Goal: Information Seeking & Learning: Learn about a topic

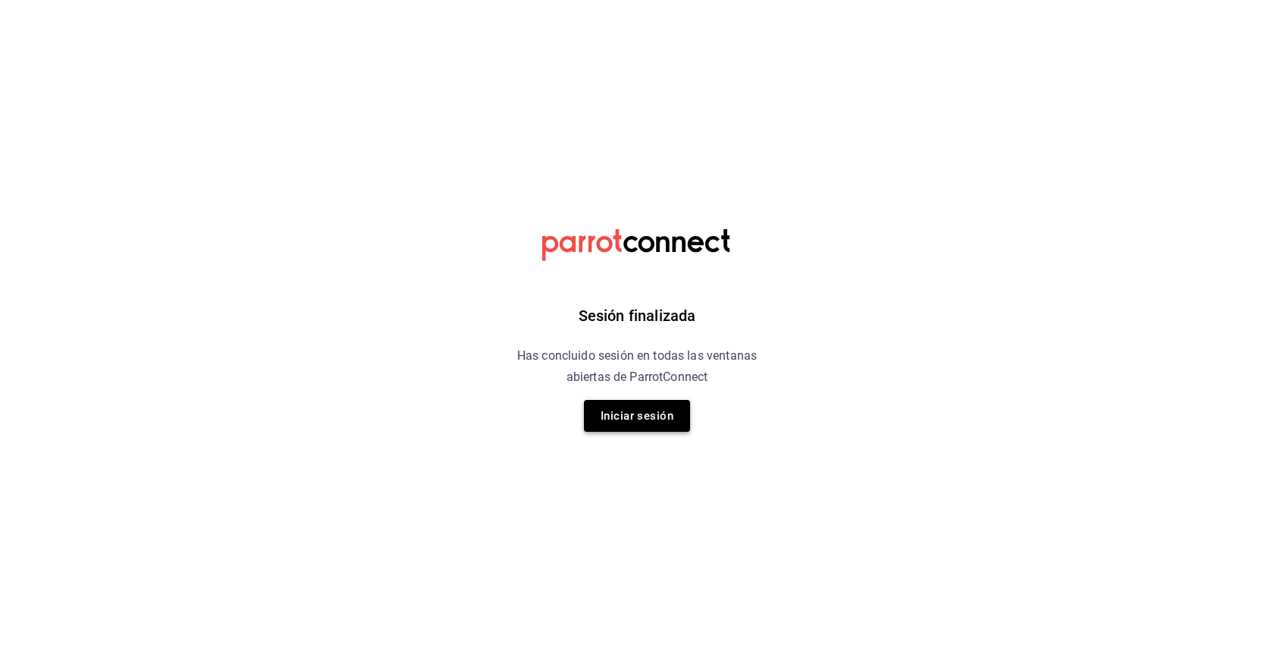
click at [633, 403] on button "Iniciar sesión" at bounding box center [637, 416] width 106 height 32
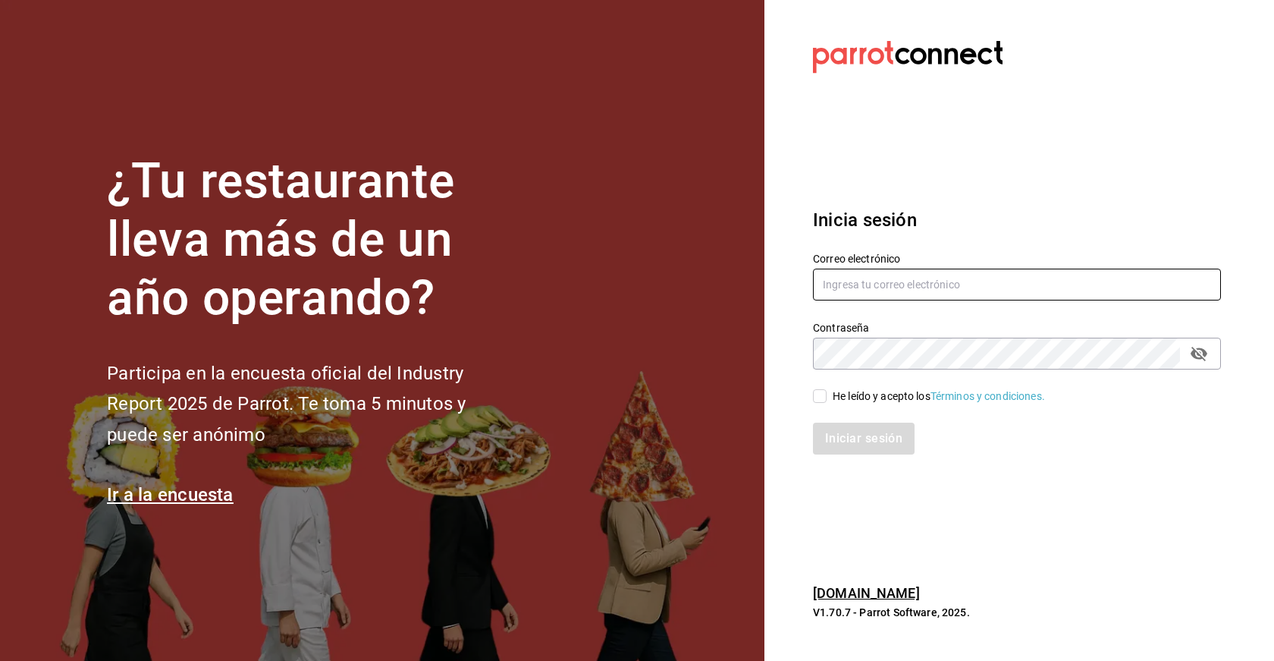
type input "[EMAIL_ADDRESS][DOMAIN_NAME]"
click at [819, 390] on input "He leído y acepto los Términos y condiciones." at bounding box center [820, 396] width 14 height 14
checkbox input "true"
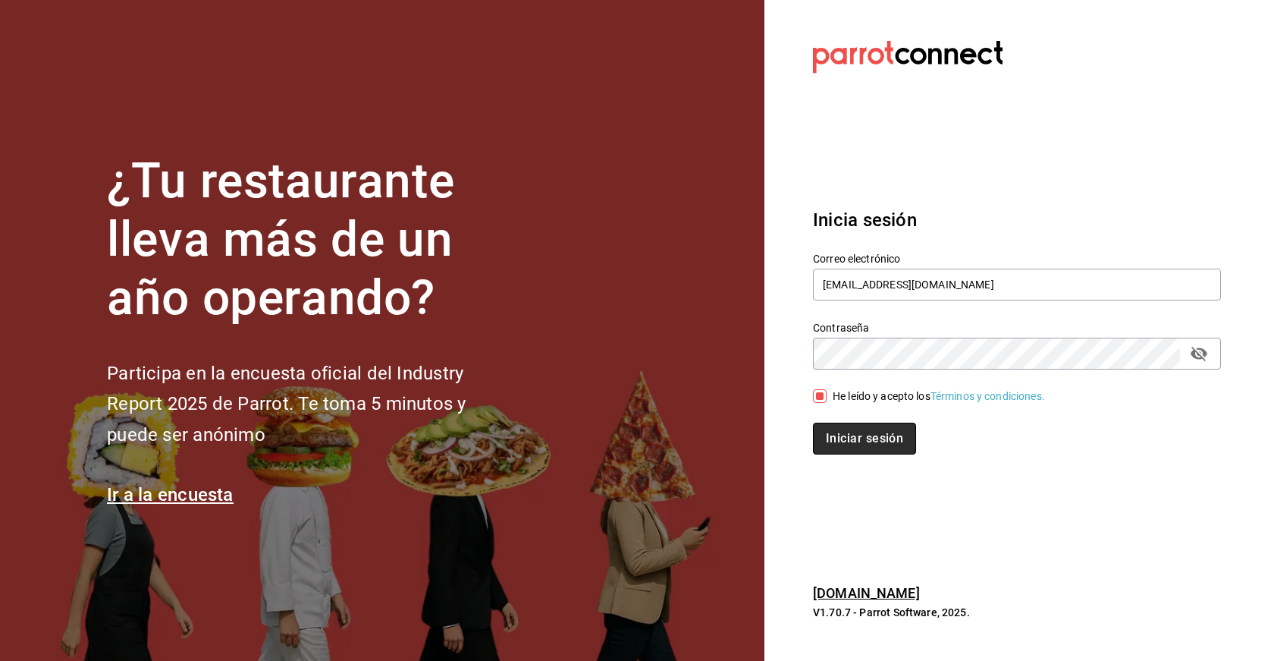
click at [851, 444] on button "Iniciar sesión" at bounding box center [864, 438] width 103 height 32
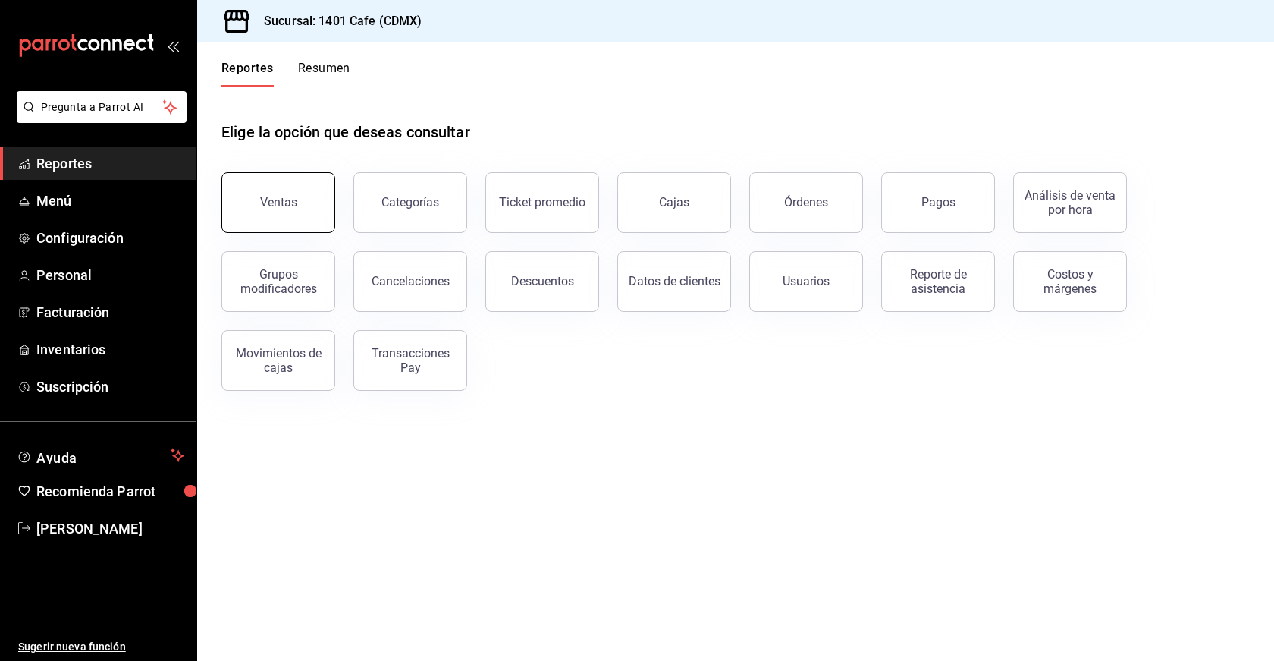
click at [309, 201] on button "Ventas" at bounding box center [278, 202] width 114 height 61
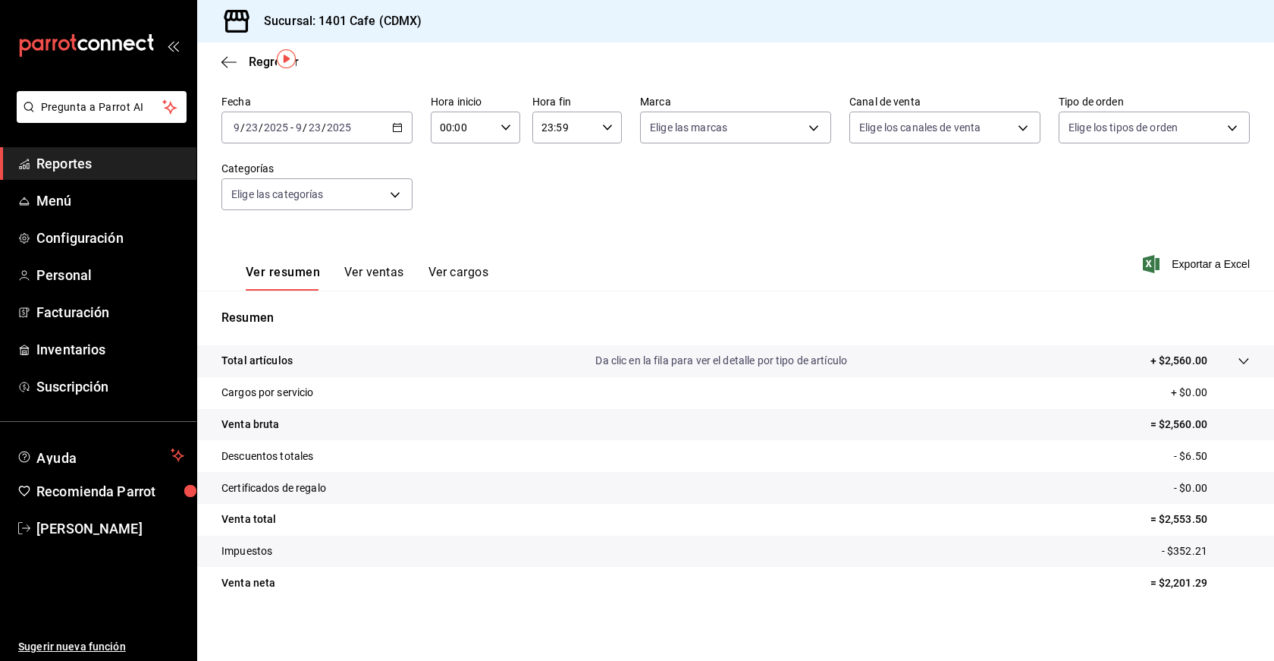
scroll to position [66, 0]
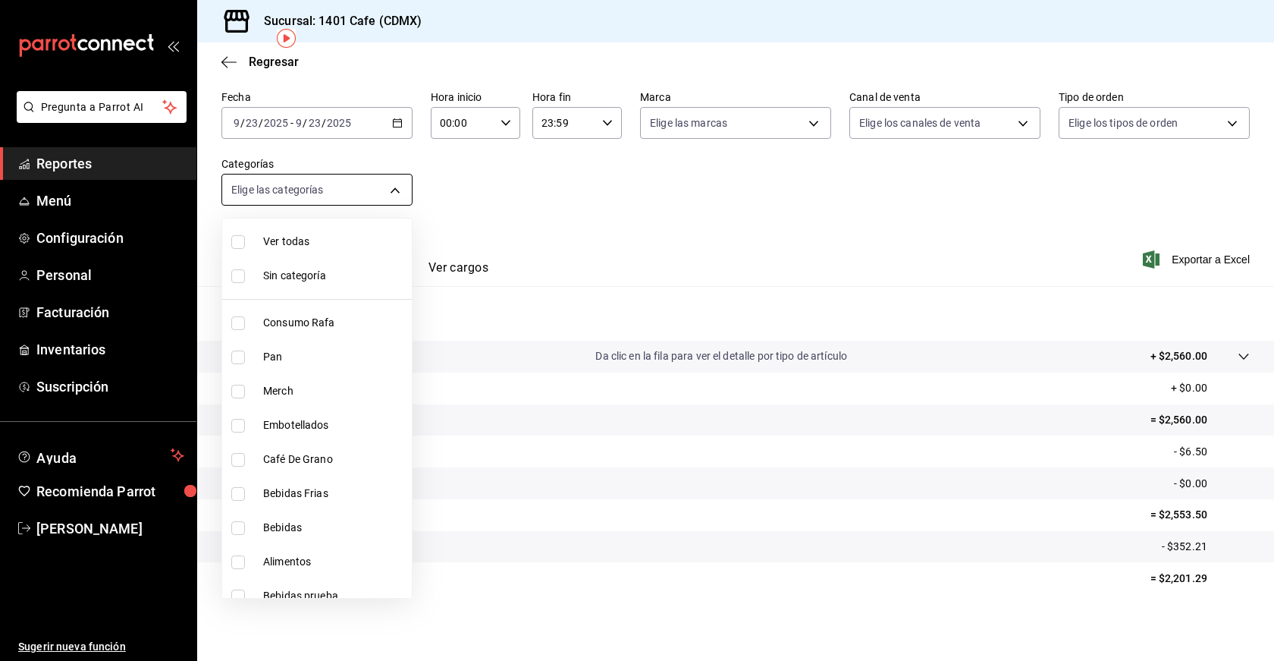
click at [394, 193] on body "Pregunta a Parrot AI Reportes Menú Configuración Personal Facturación Inventari…" at bounding box center [637, 330] width 1274 height 661
click at [237, 242] on input "checkbox" at bounding box center [238, 242] width 14 height 14
checkbox input "true"
type input "d076b200-1954-4519-90cc-3db576fb46ee,a89afb4b-e6d6-46b8-9912-f93252c6cd45,0547d…"
checkbox input "true"
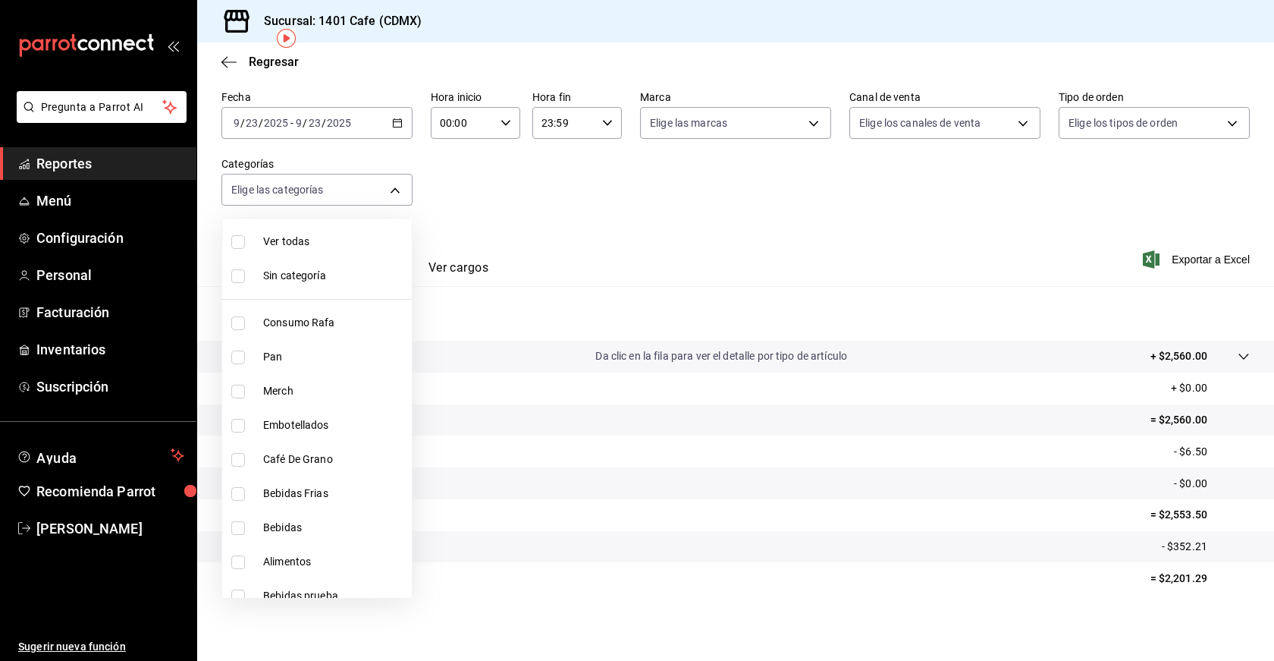
checkbox input "true"
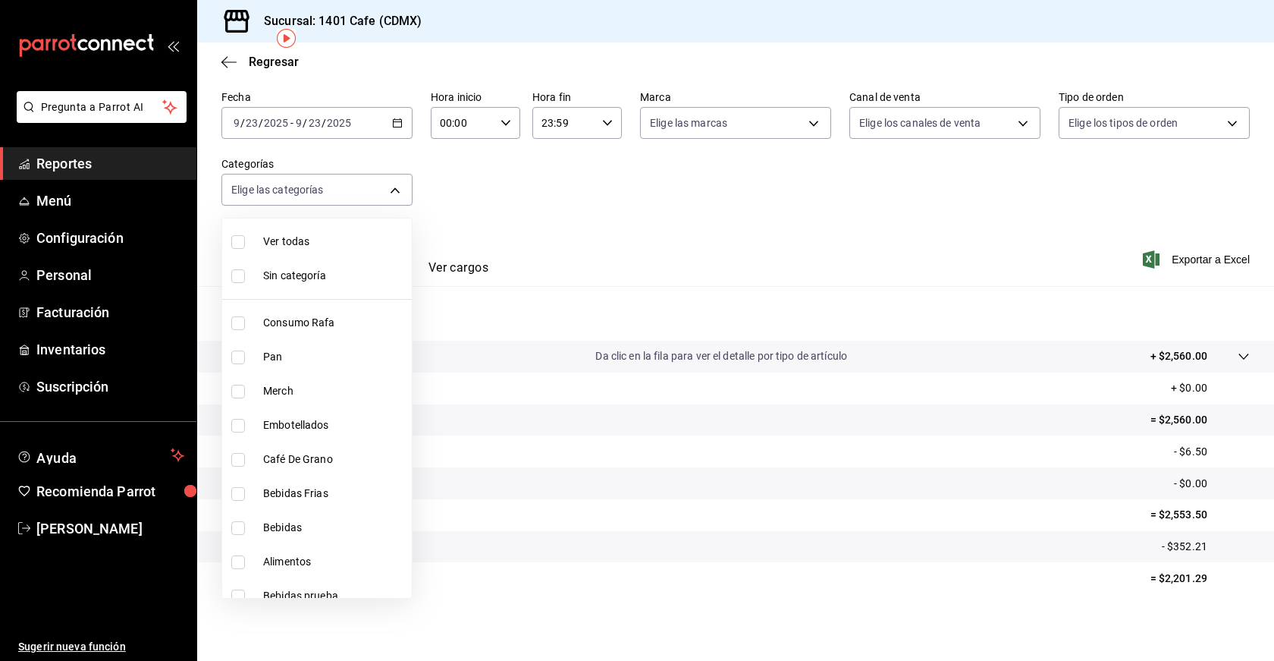
checkbox input "true"
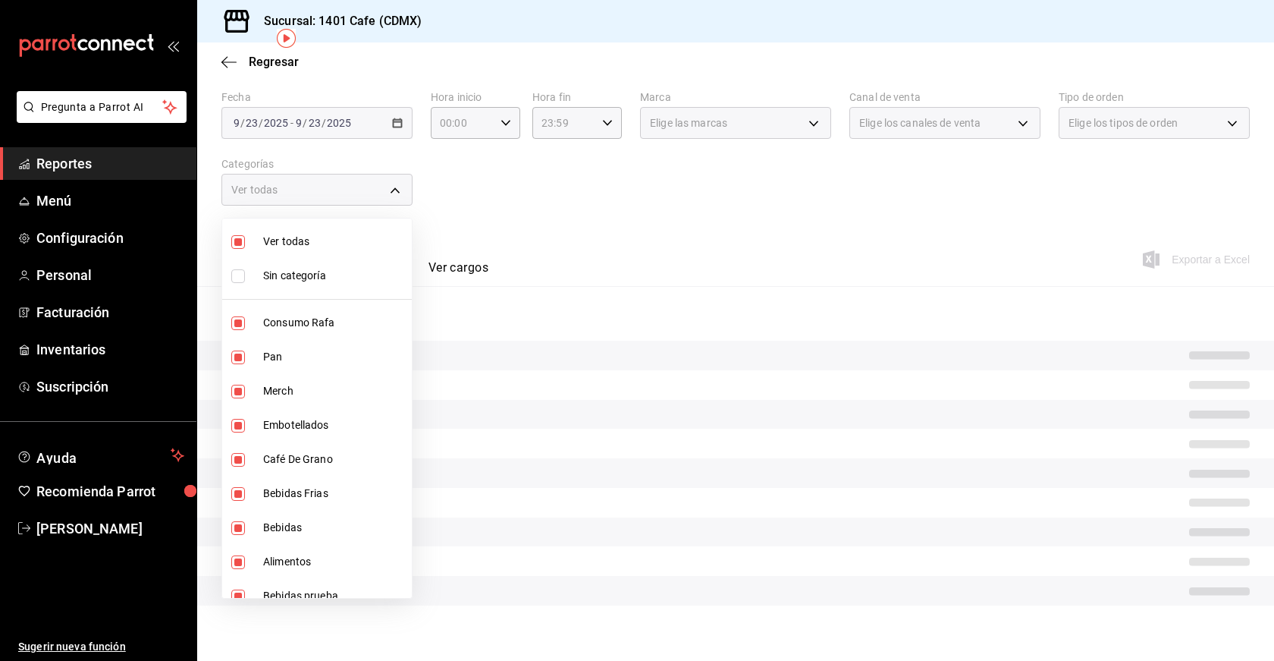
click at [237, 356] on input "checkbox" at bounding box center [238, 357] width 14 height 14
checkbox input "false"
type input "d076b200-1954-4519-90cc-3db576fb46ee,0547dde0-cb2c-4871-92bf-ffd45b2b21d4,35624…"
checkbox input "false"
click at [239, 328] on input "checkbox" at bounding box center [238, 323] width 14 height 14
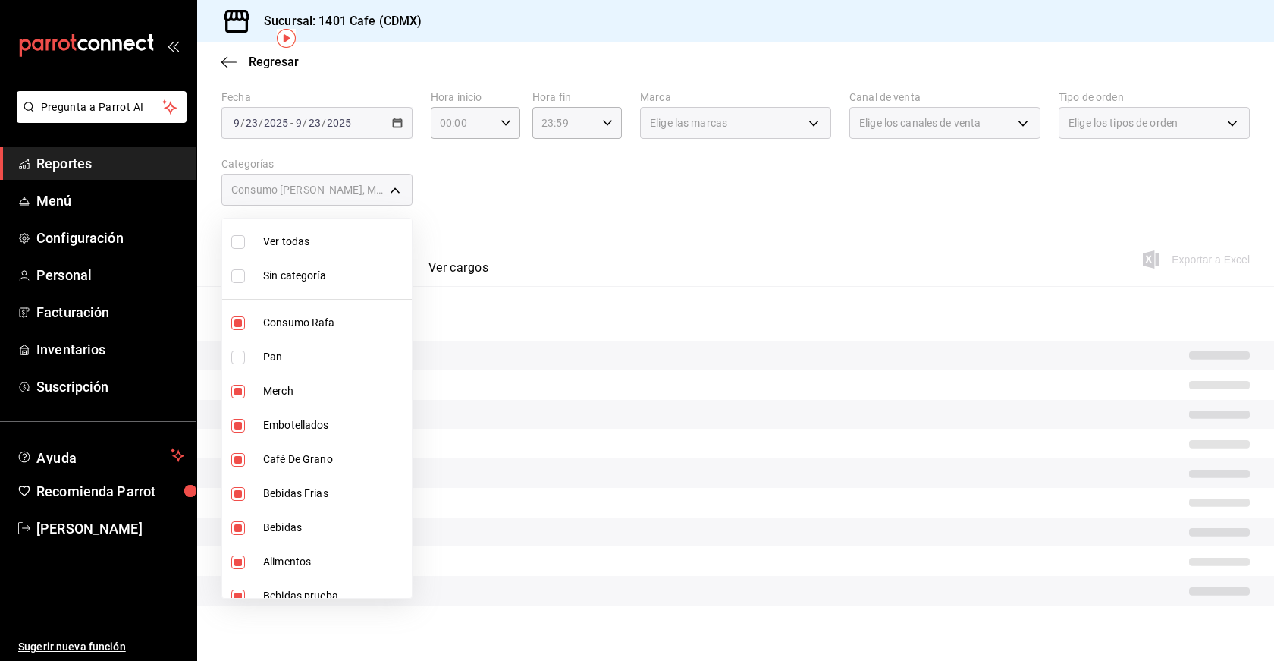
checkbox input "false"
type input "0547dde0-cb2c-4871-92bf-ffd45b2b21d4,35624fac-d3ff-476f-ae99-6117ba76ce94,9b208…"
click at [240, 391] on input "checkbox" at bounding box center [238, 392] width 14 height 14
checkbox input "false"
type input "35624fac-d3ff-476f-ae99-6117ba76ce94,9b208554-d433-4d21-b21b-9464ab28cbc7,1022c…"
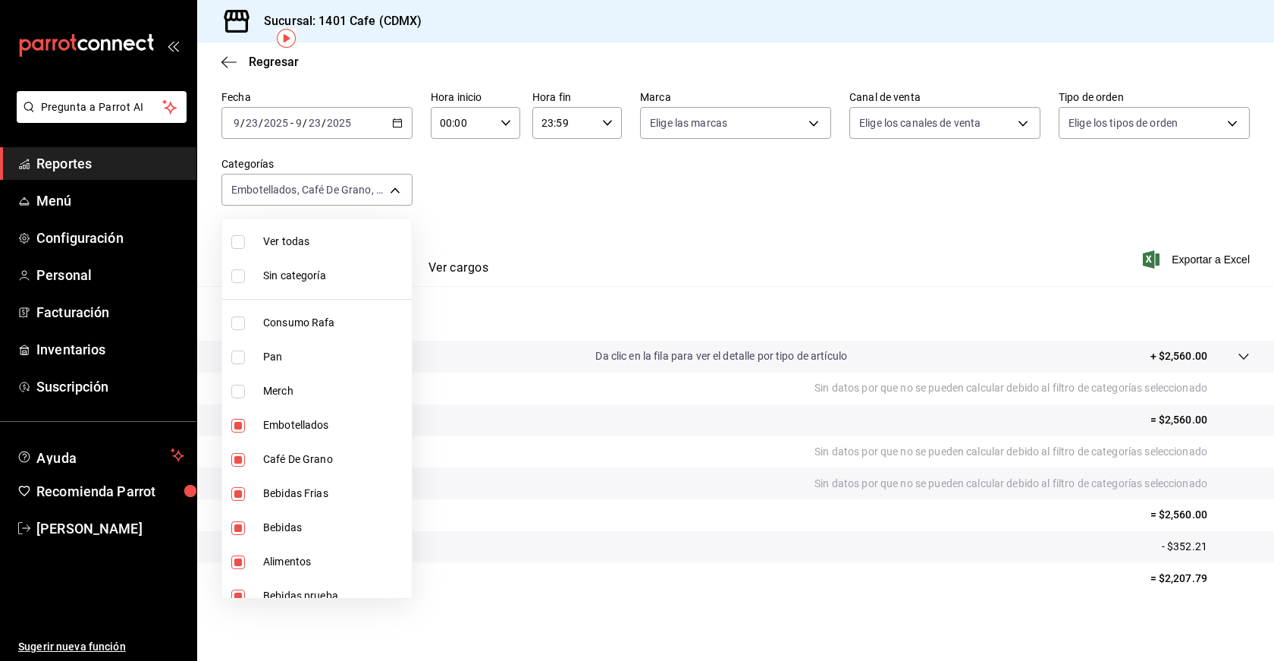
scroll to position [15, 0]
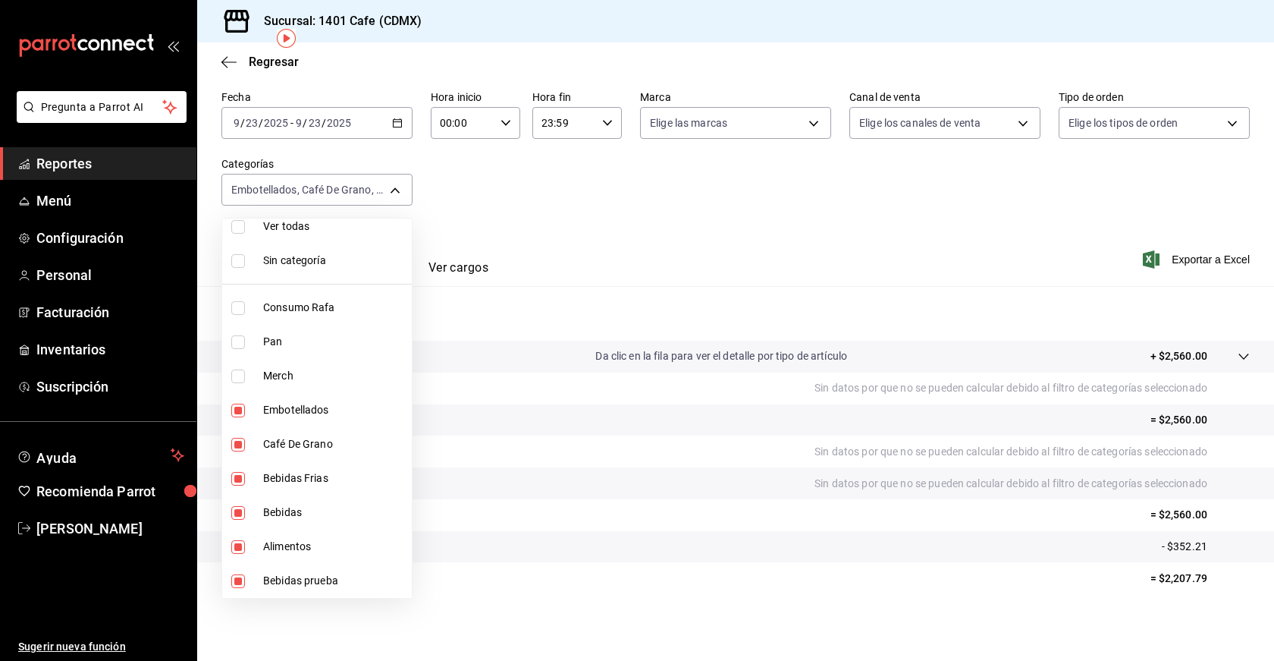
click at [607, 204] on div at bounding box center [637, 330] width 1274 height 661
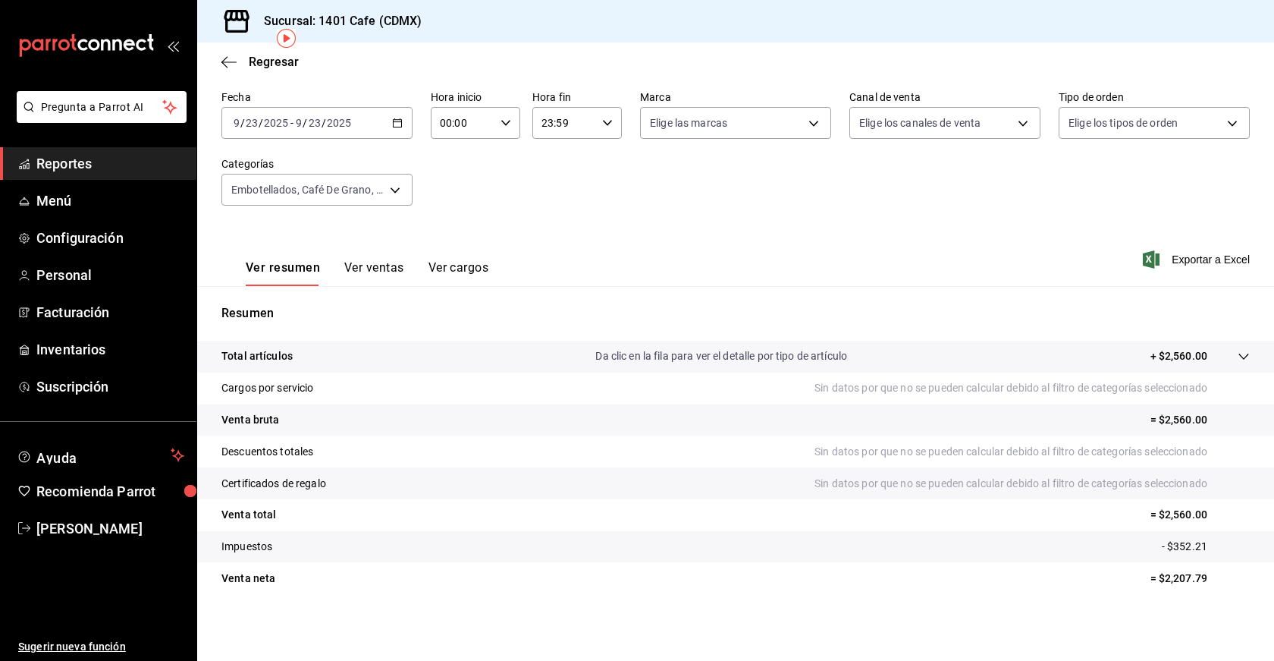
click at [389, 266] on button "Ver ventas" at bounding box center [374, 273] width 60 height 26
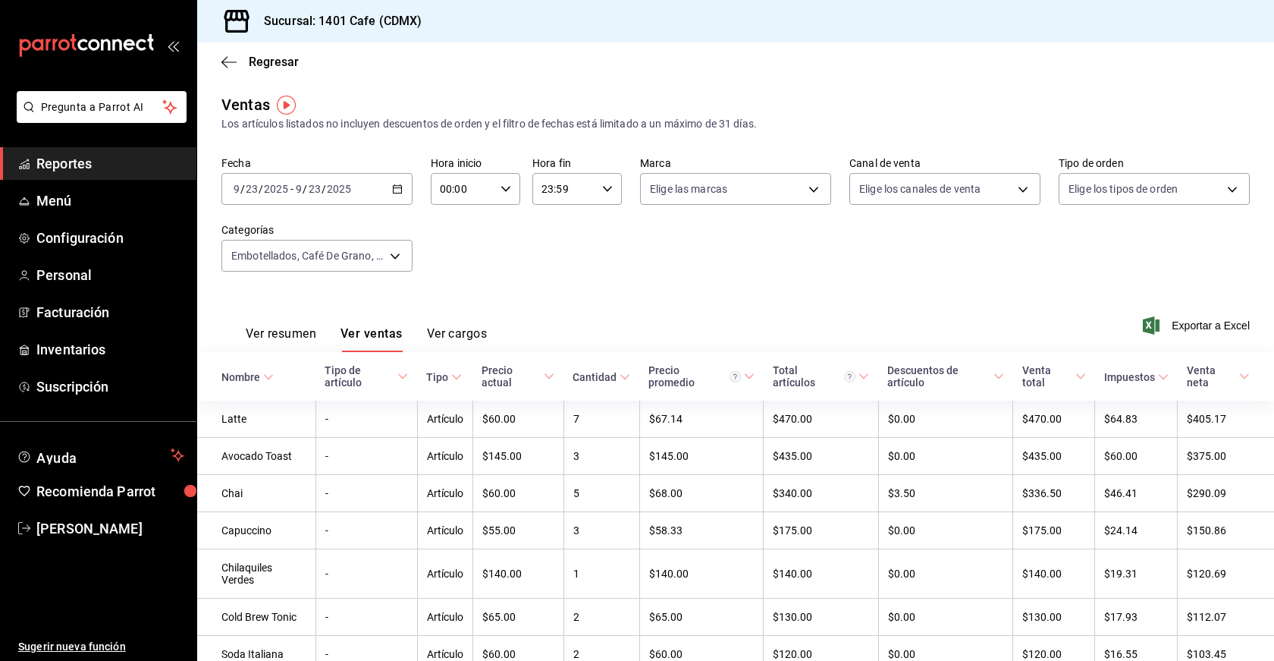
click at [339, 189] on input "2025" at bounding box center [339, 189] width 26 height 12
click at [397, 187] on icon "button" at bounding box center [397, 189] width 11 height 11
click at [267, 341] on span "Mes actual" at bounding box center [293, 337] width 118 height 16
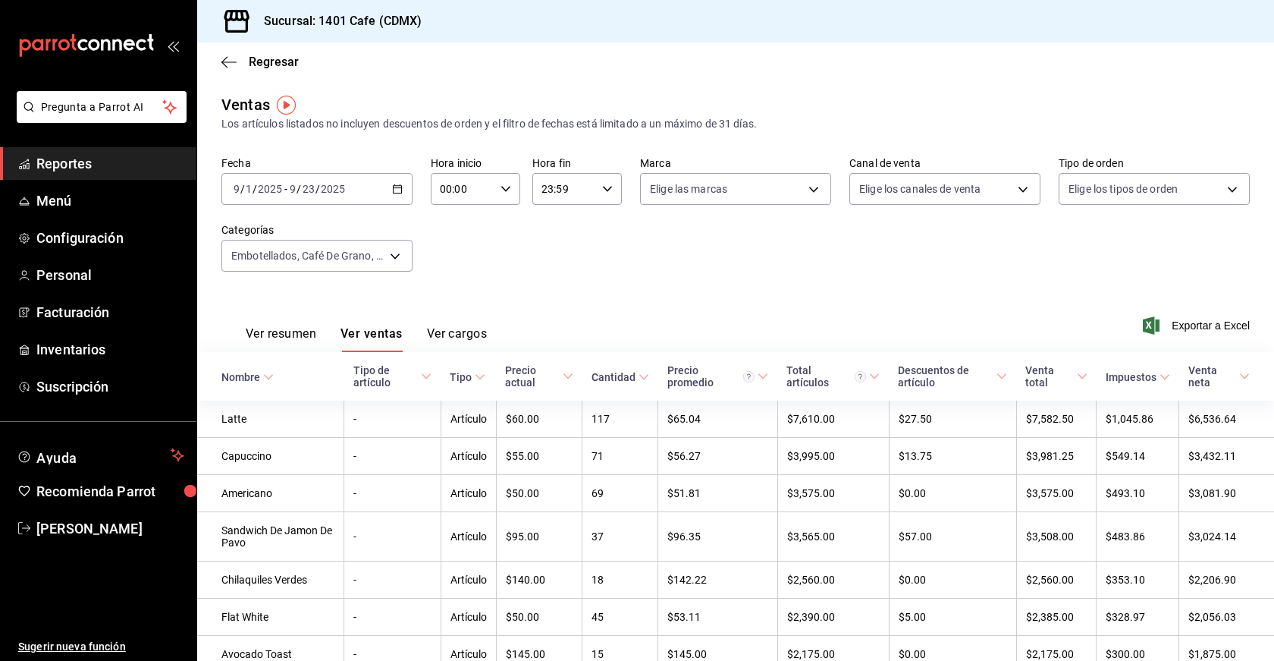
click at [640, 373] on span "Cantidad" at bounding box center [621, 377] width 58 height 12
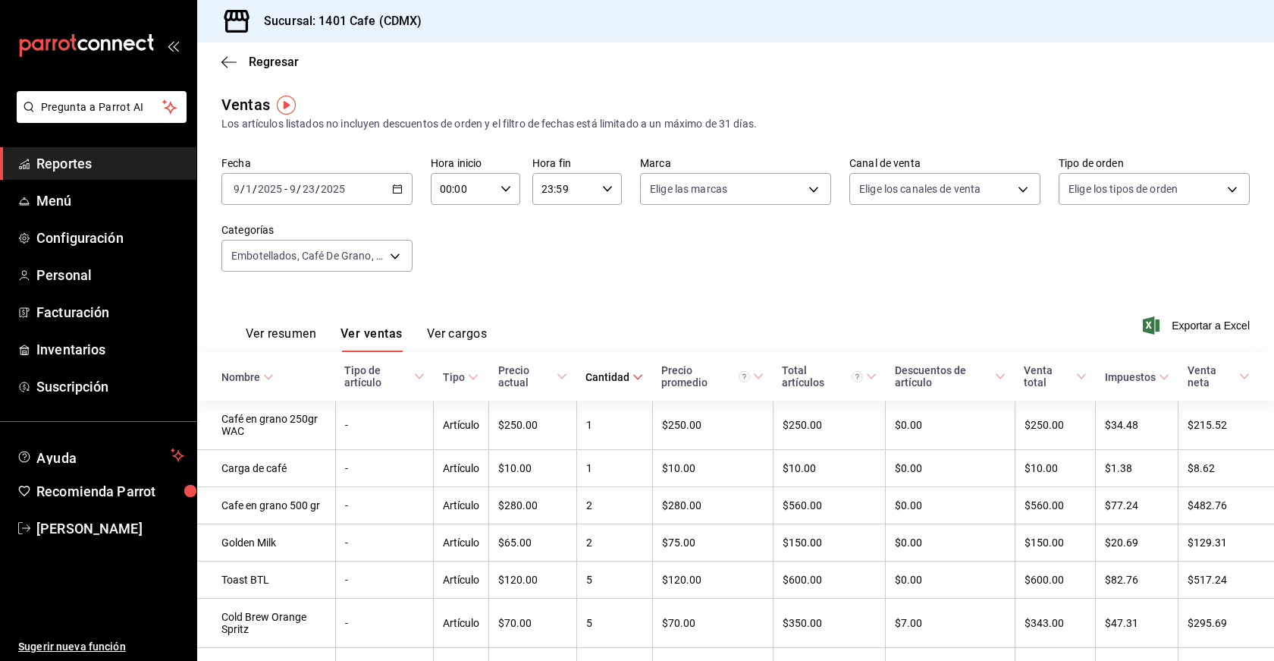
click at [639, 374] on icon at bounding box center [638, 377] width 11 height 11
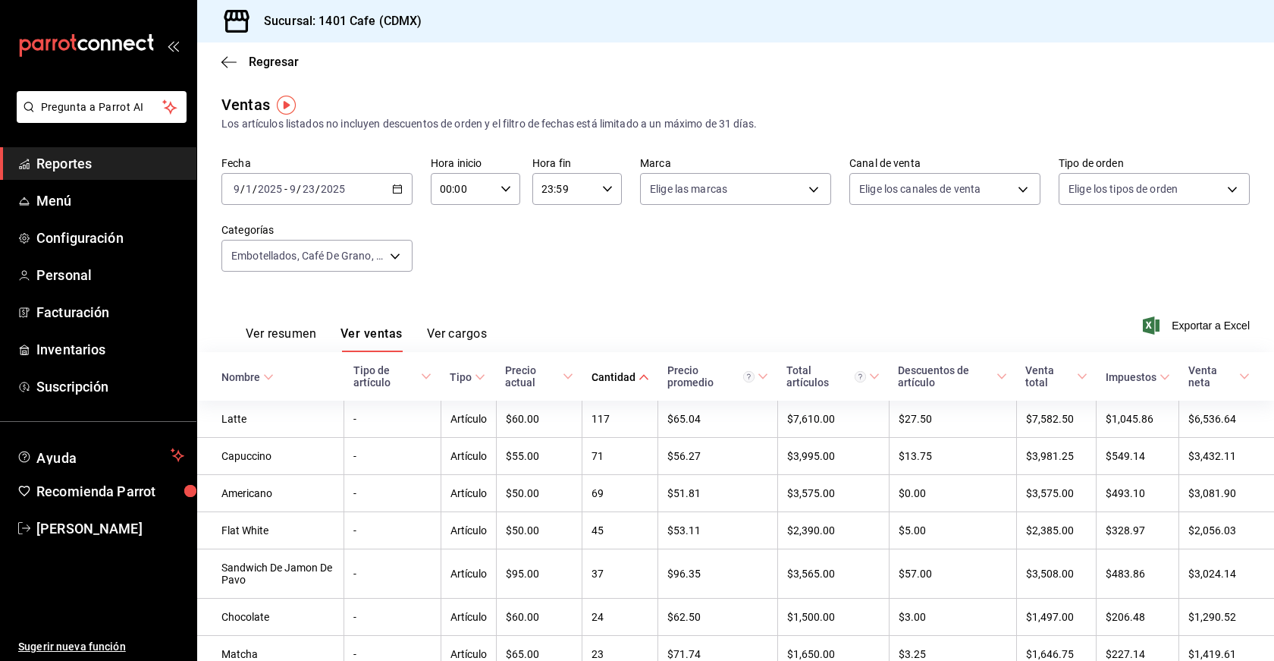
click at [60, 169] on span "Reportes" at bounding box center [110, 163] width 148 height 20
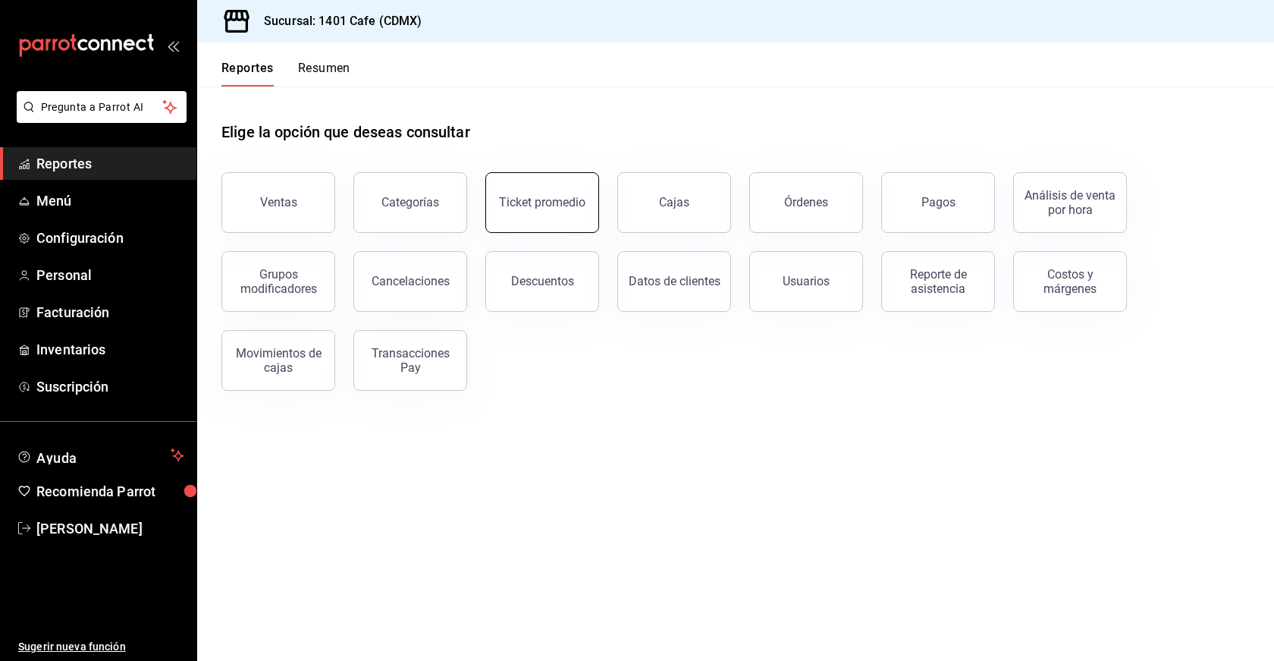
click at [555, 199] on div "Ticket promedio" at bounding box center [542, 202] width 86 height 14
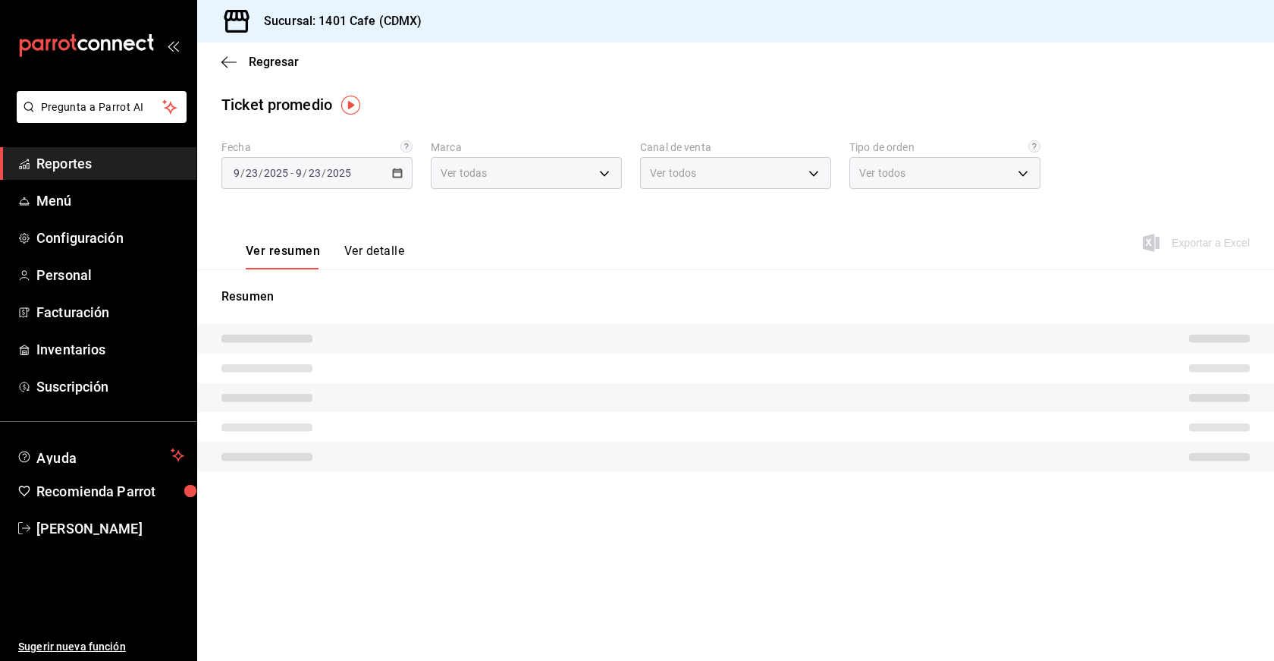
type input "43f0ef87-90cd-4fa3-ab84-62fcdbb1b561"
type input "PARROT,UBER_EATS,RAPPI,DIDI_FOOD,ONLINE"
type input "2ec24fe0-ca55-4126-b038-5c19b166ff3a,a60266fd-2e49-4d78-8a0e-968d69fc0410,EXTER…"
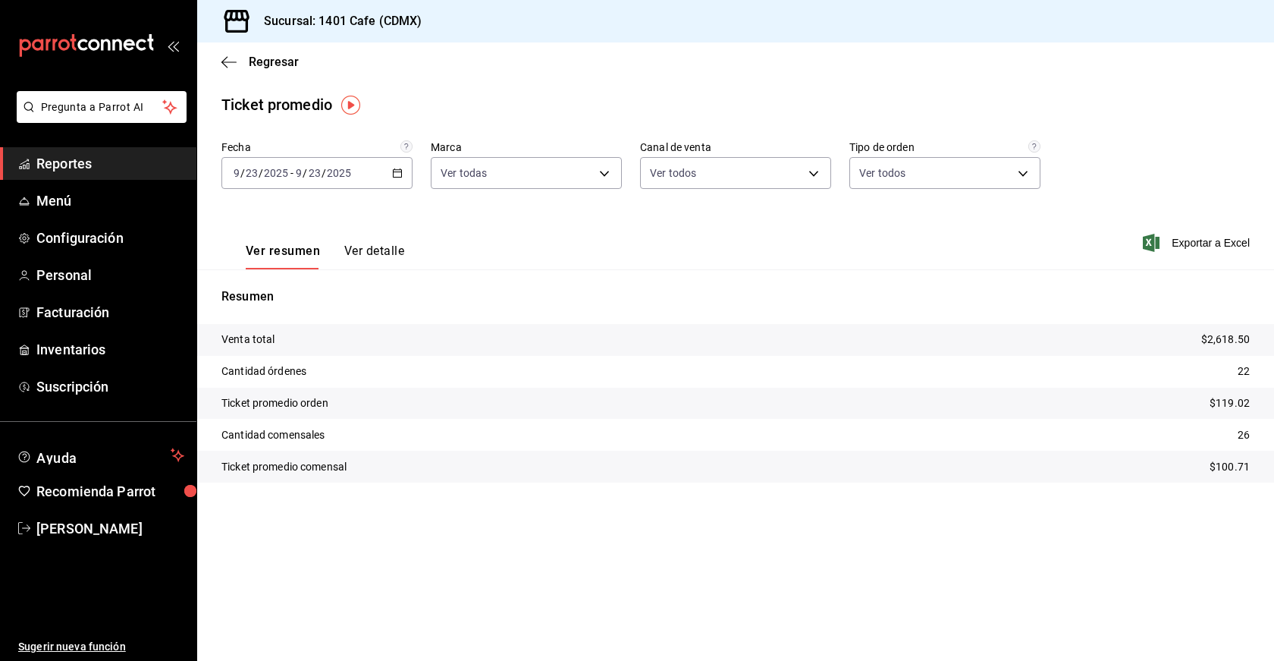
click at [396, 172] on icon "button" at bounding box center [397, 173] width 11 height 11
click at [271, 284] on span "Semana actual" at bounding box center [293, 287] width 118 height 16
click at [375, 174] on div "2025-09-21 9 / 21 / 2025 - 2025-09-23 9 / 23 / 2025" at bounding box center [316, 173] width 191 height 32
click at [270, 319] on span "Mes actual" at bounding box center [293, 321] width 118 height 16
click at [398, 171] on icon "button" at bounding box center [397, 173] width 11 height 11
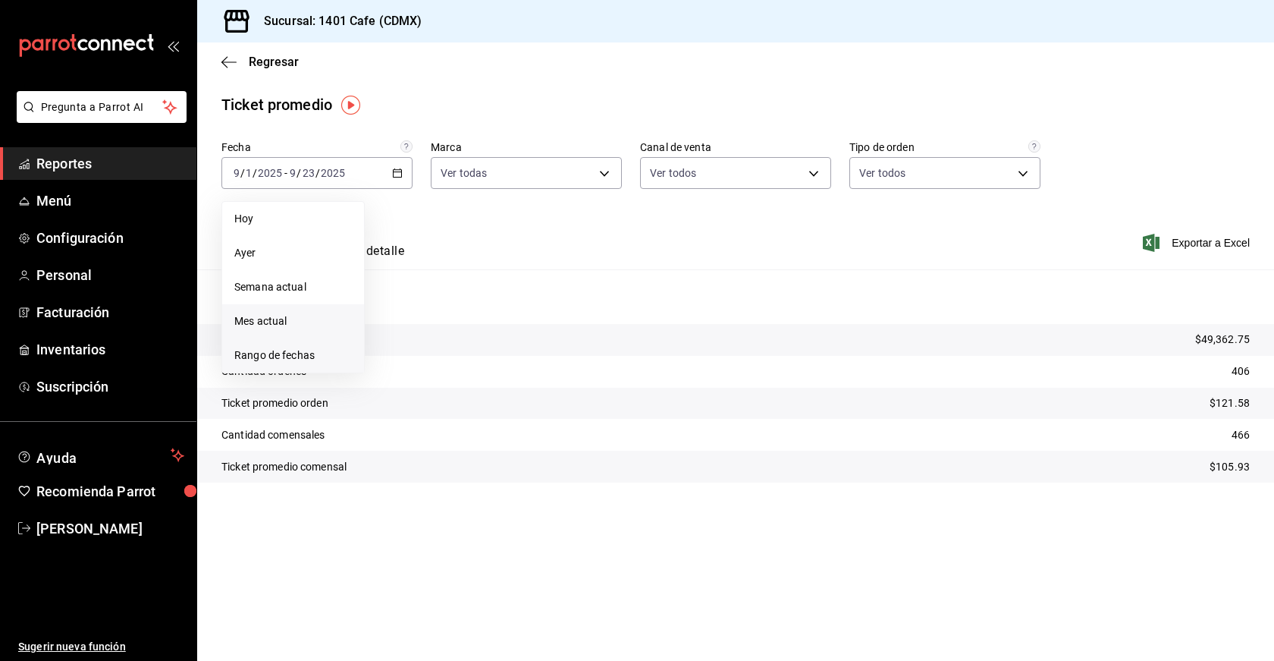
click at [310, 355] on span "Rango de fechas" at bounding box center [293, 355] width 118 height 16
click at [419, 375] on abbr "23" at bounding box center [423, 374] width 10 height 11
click at [534, 230] on icon "button" at bounding box center [532, 228] width 18 height 18
click at [501, 275] on abbr "1" at bounding box center [503, 273] width 5 height 11
